Goal: Task Accomplishment & Management: Use online tool/utility

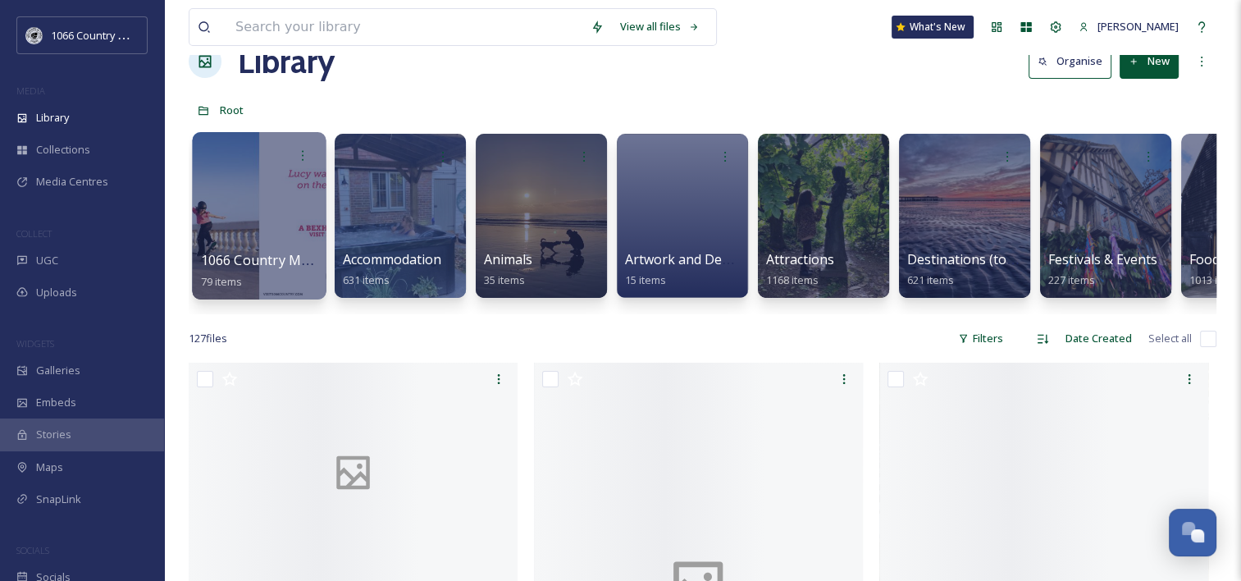
scroll to position [82, 0]
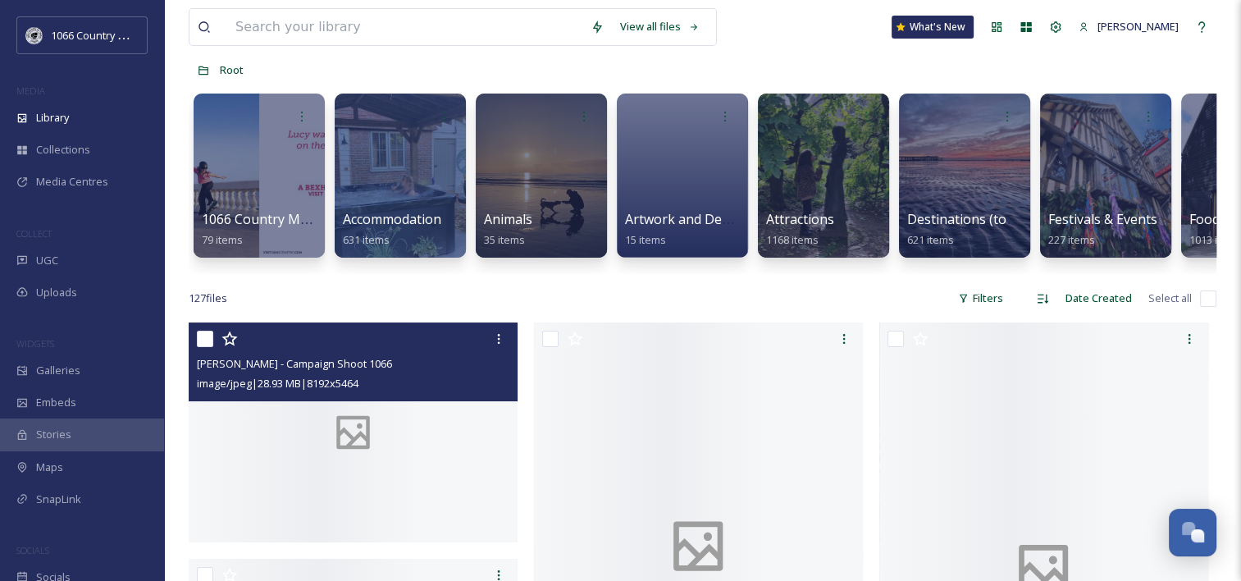
click at [211, 345] on input "checkbox" at bounding box center [205, 338] width 16 height 16
checkbox input "true"
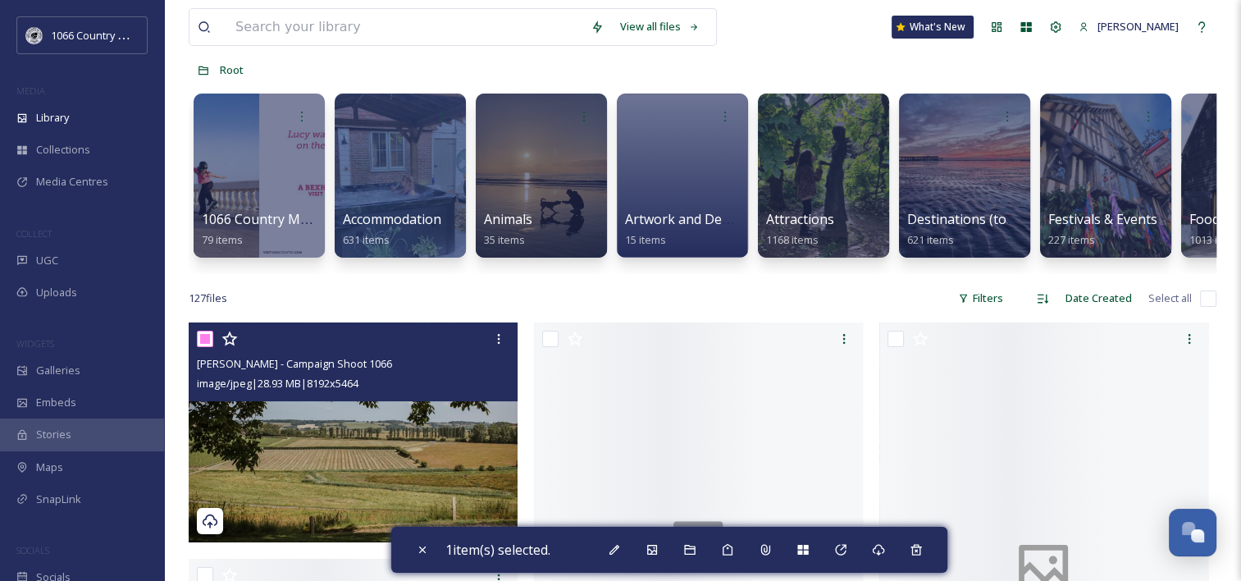
scroll to position [2395, 0]
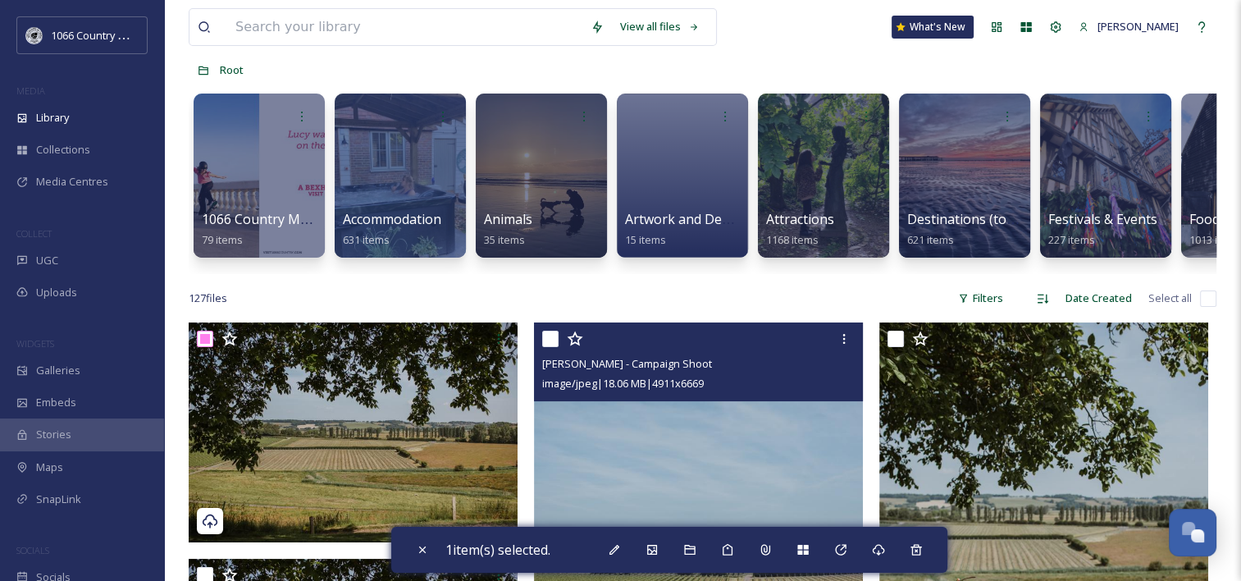
click at [551, 347] on input "checkbox" at bounding box center [550, 338] width 16 height 16
checkbox input "true"
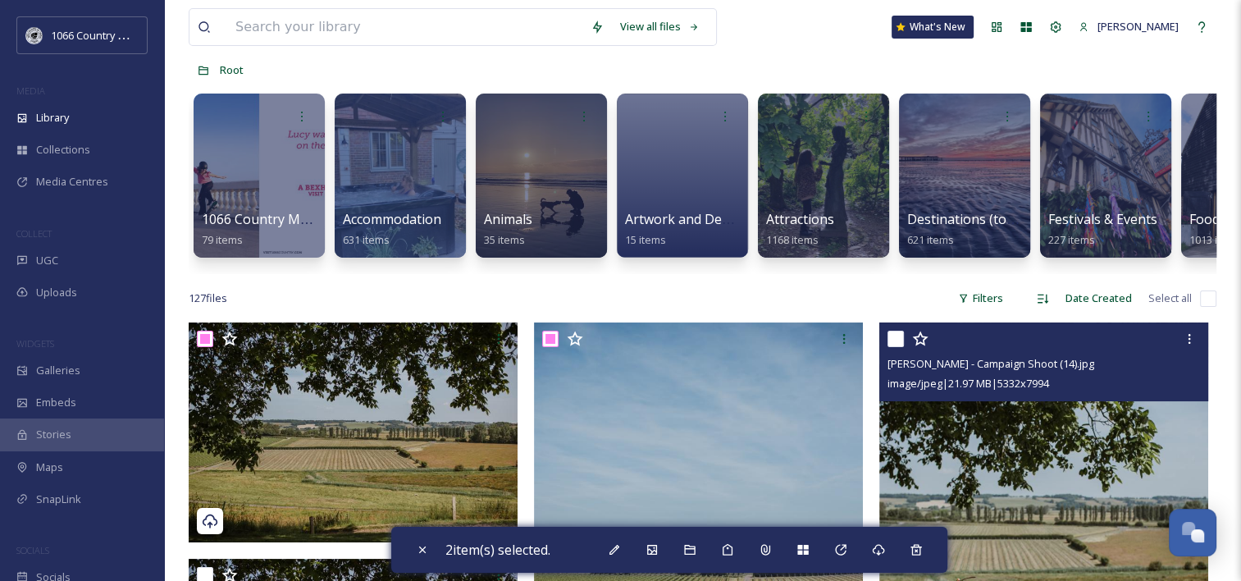
click at [891, 347] on input "checkbox" at bounding box center [895, 338] width 16 height 16
checkbox input "true"
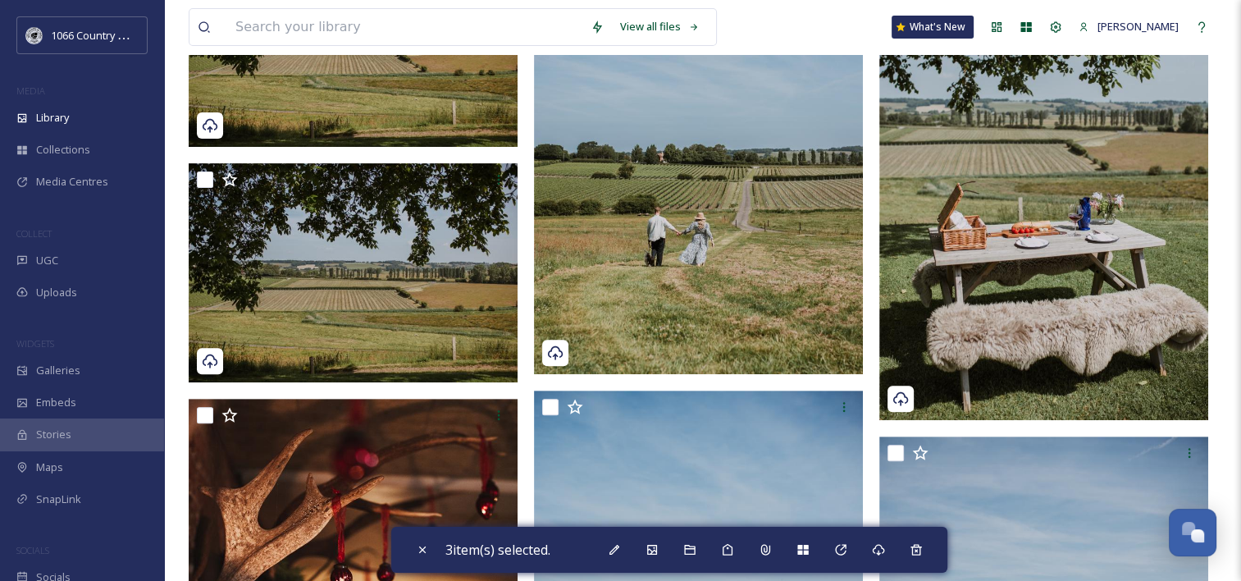
scroll to position [492, 0]
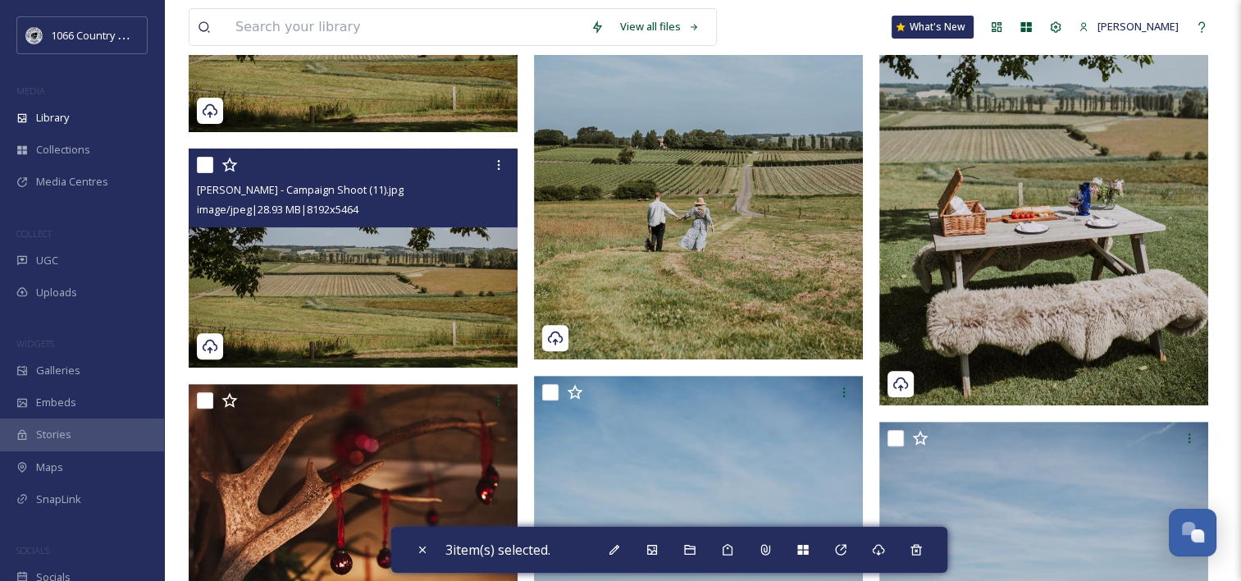
click at [201, 173] on input "checkbox" at bounding box center [205, 165] width 16 height 16
checkbox input "true"
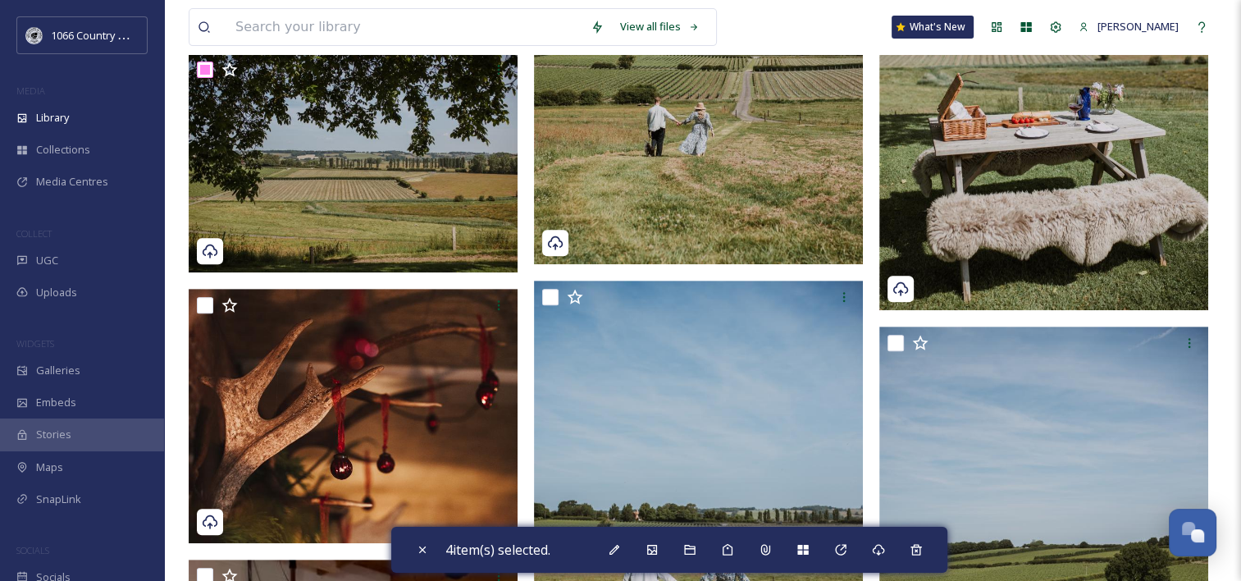
scroll to position [656, 0]
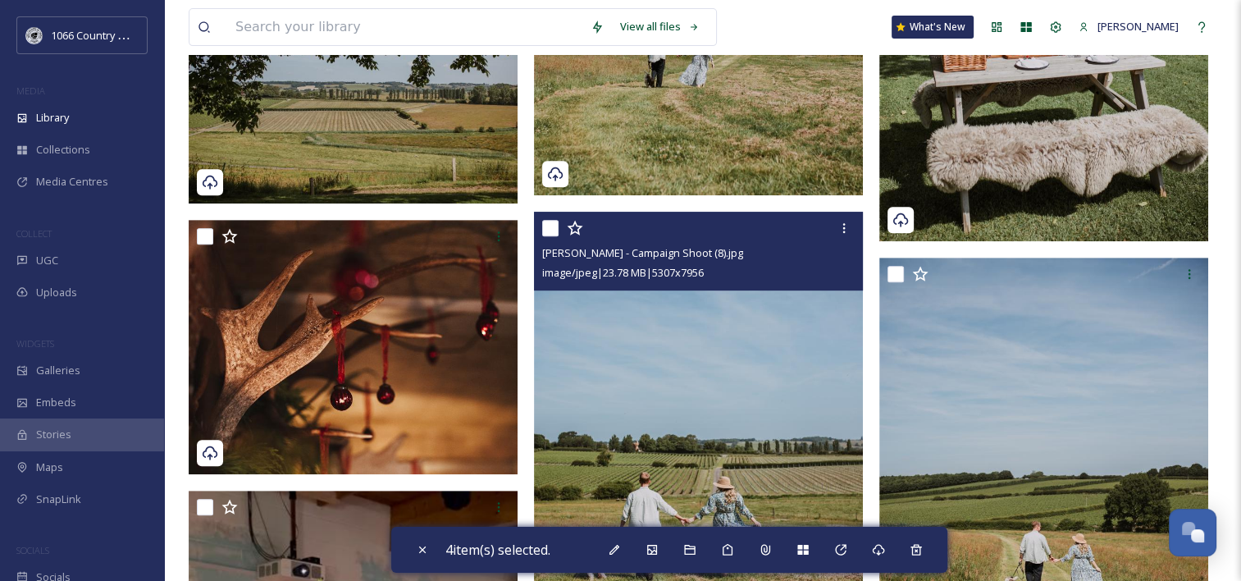
click at [553, 235] on input "checkbox" at bounding box center [550, 228] width 16 height 16
checkbox input "true"
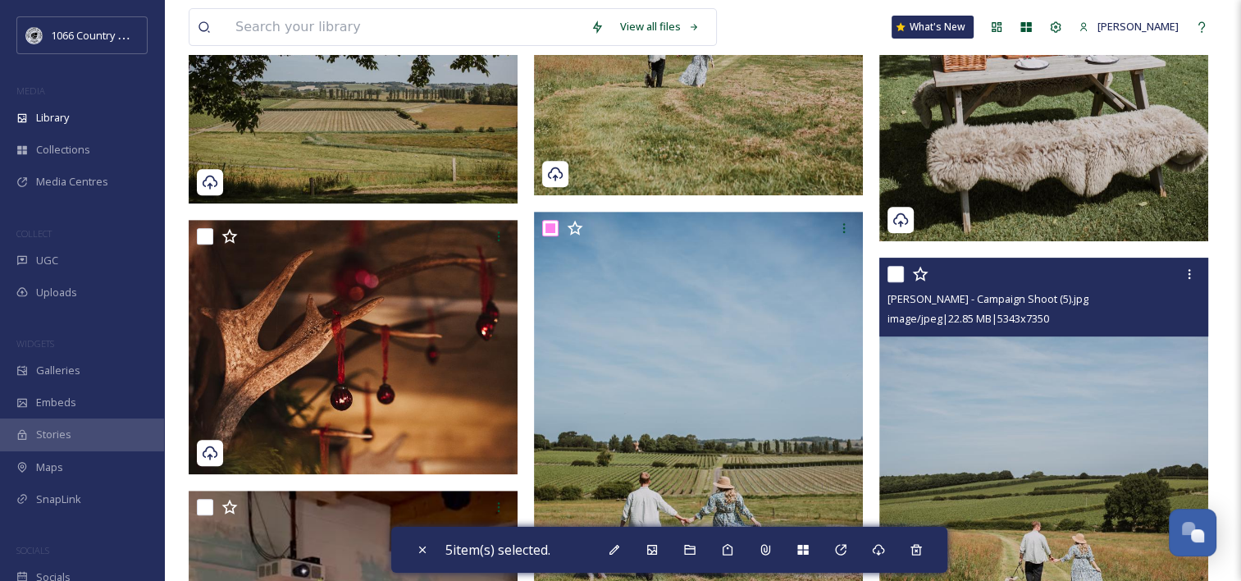
click at [895, 282] on input "checkbox" at bounding box center [895, 274] width 16 height 16
checkbox input "true"
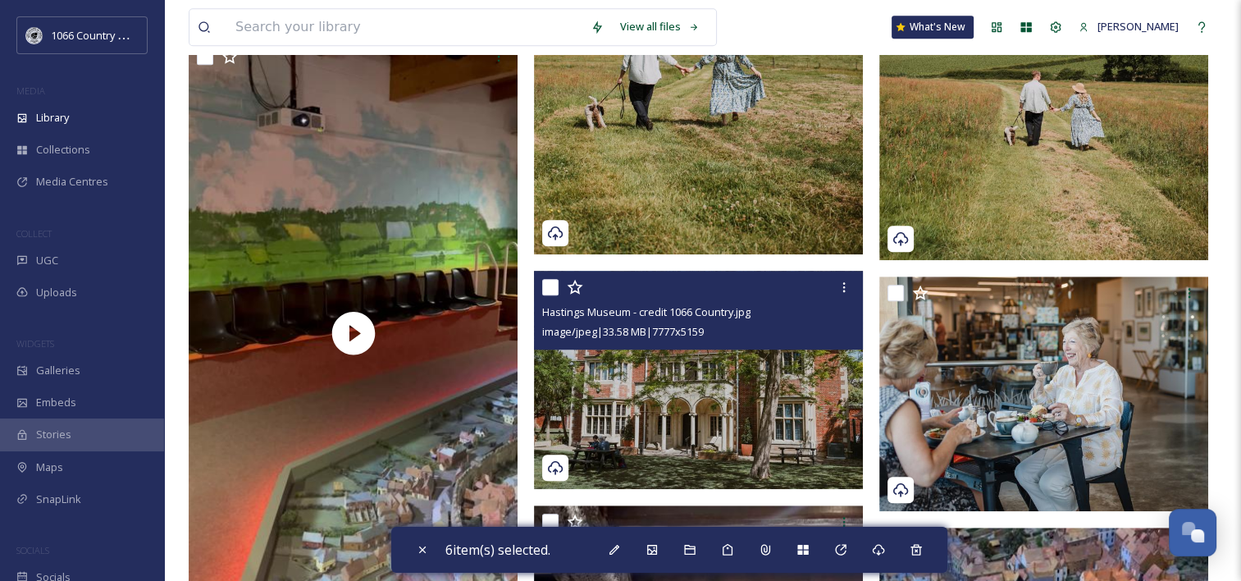
scroll to position [1148, 0]
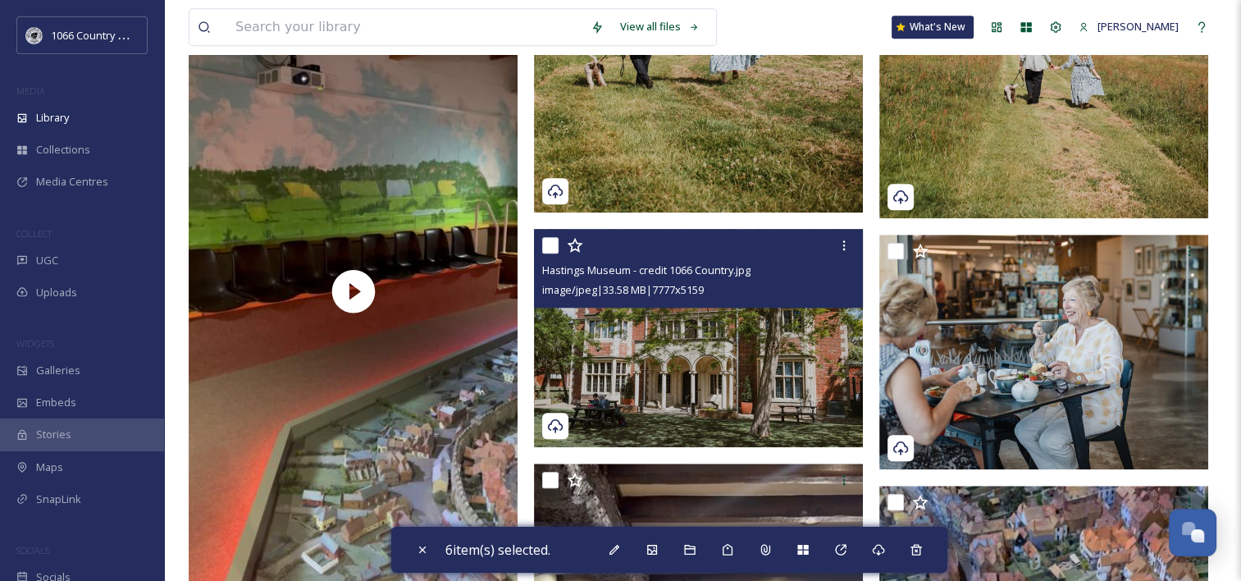
click at [547, 253] on input "checkbox" at bounding box center [550, 245] width 16 height 16
checkbox input "true"
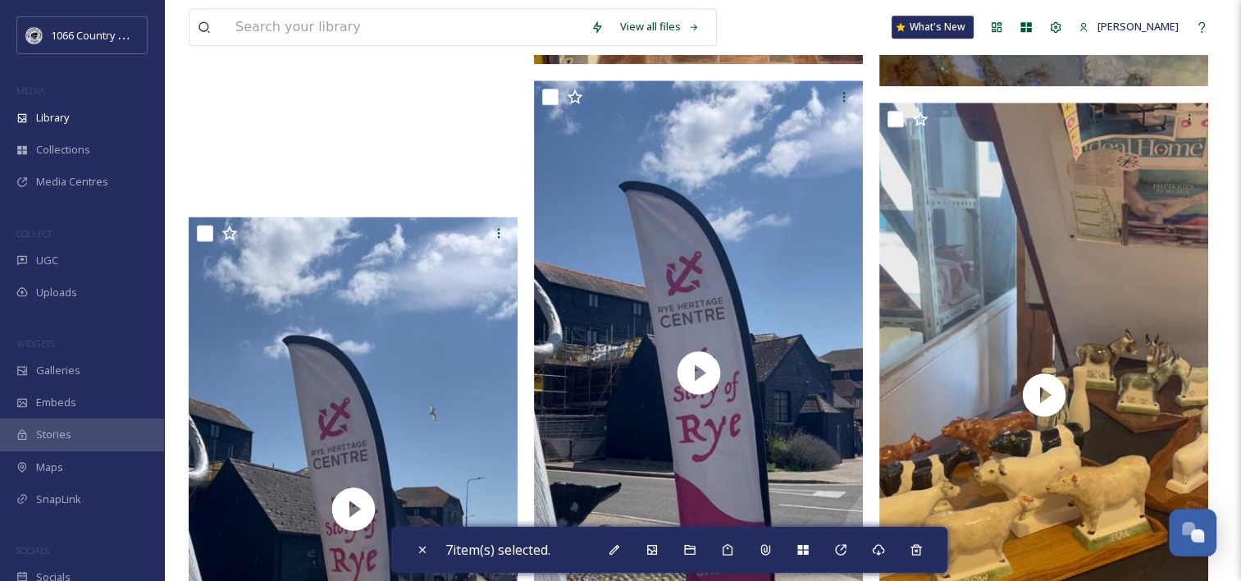
scroll to position [2378, 0]
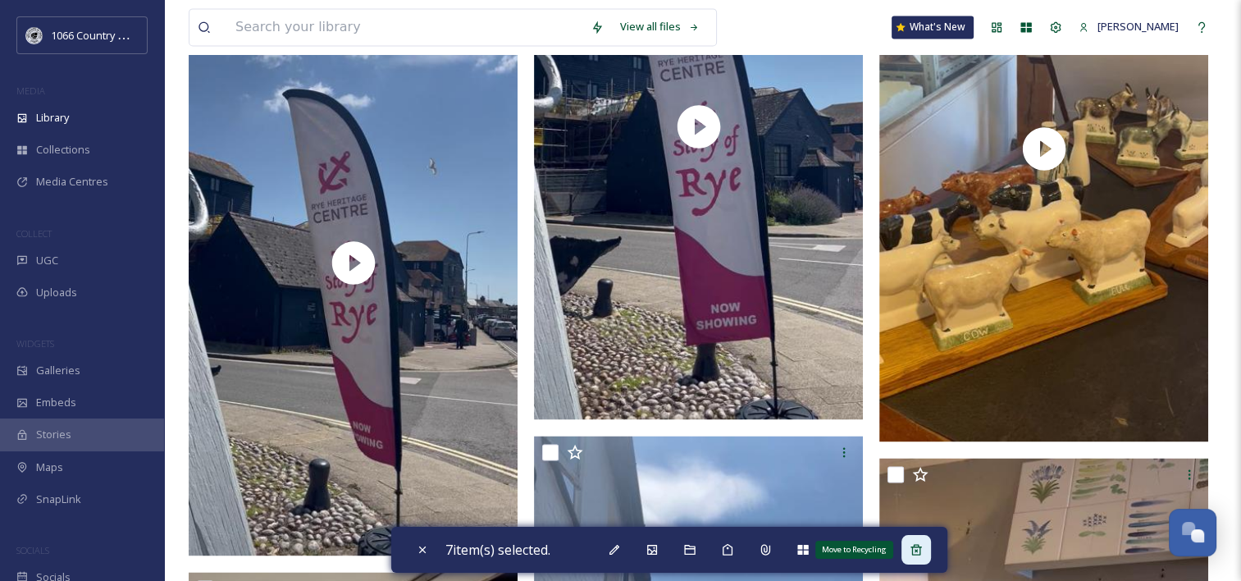
click at [928, 552] on div "Move to Recycling" at bounding box center [916, 550] width 30 height 30
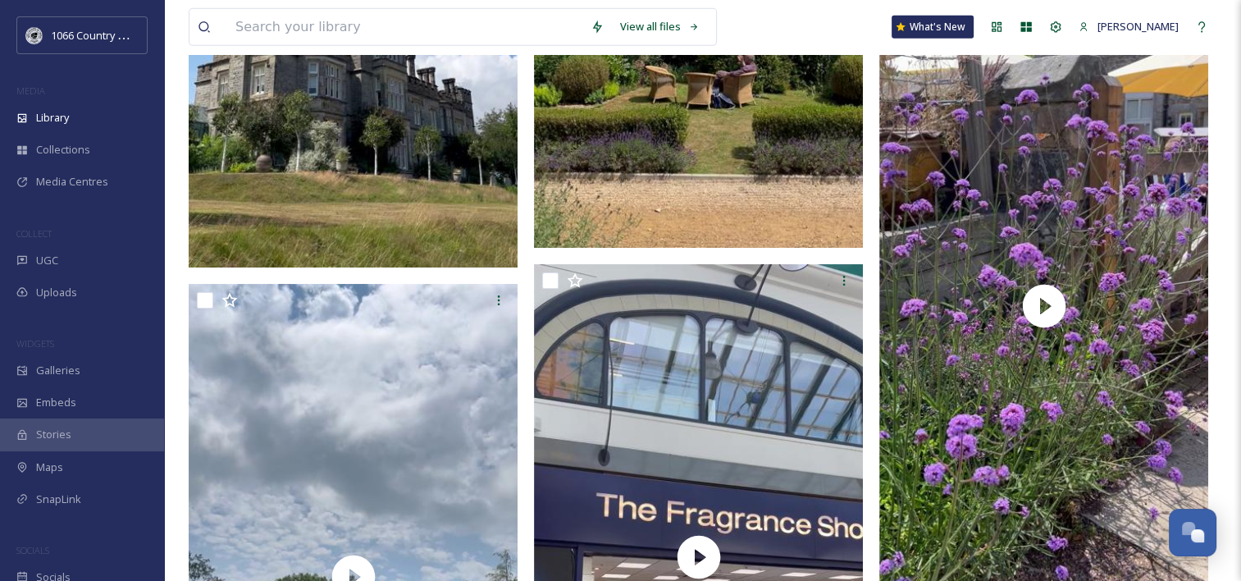
drag, startPoint x: 507, startPoint y: 437, endPoint x: 477, endPoint y: 98, distance: 340.0
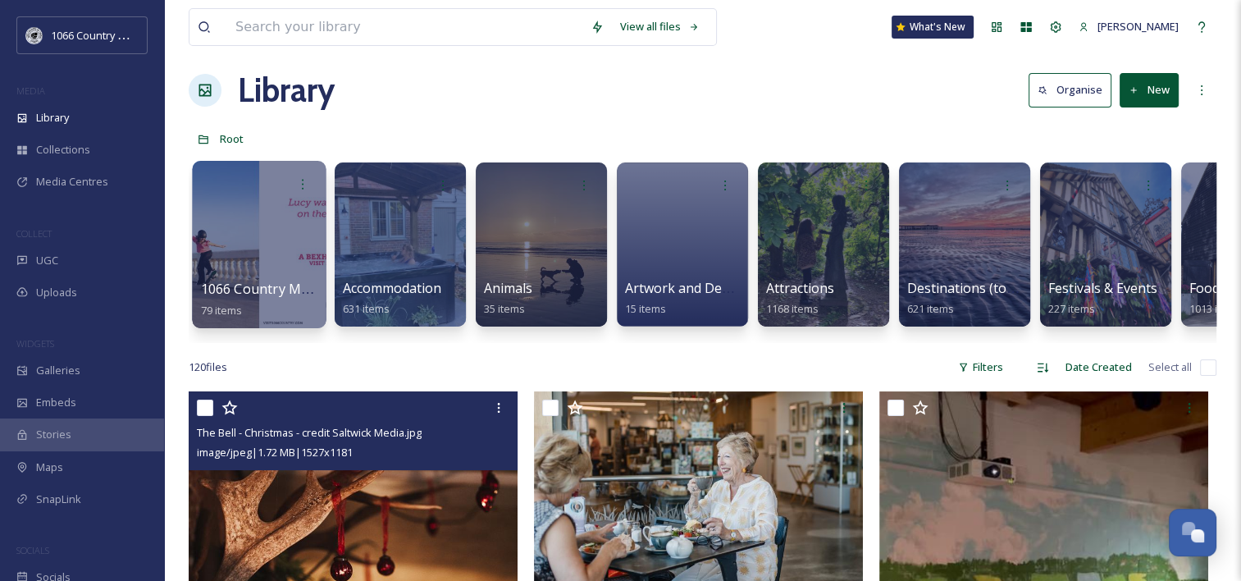
scroll to position [0, 0]
